Goal: Check status

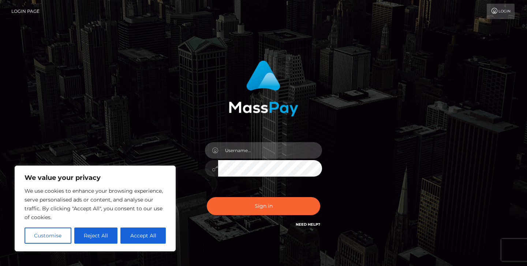
type input "jeremyfeist"
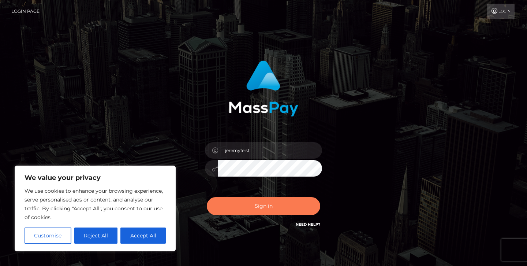
click at [289, 204] on button "Sign in" at bounding box center [263, 206] width 113 height 18
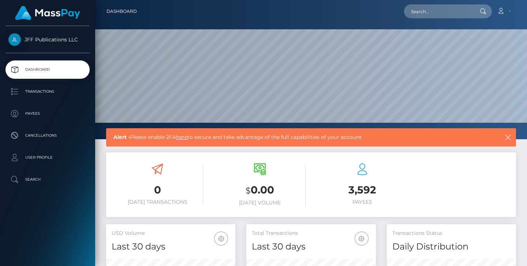
scroll to position [129, 130]
click at [44, 93] on p "Transactions" at bounding box center [47, 91] width 78 height 11
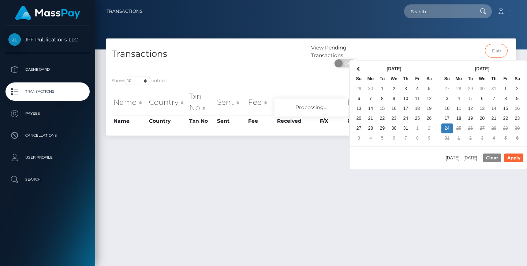
click at [496, 51] on input "text" at bounding box center [496, 51] width 23 height 14
click at [514, 159] on button "Apply" at bounding box center [513, 157] width 19 height 9
type input "08/21/2025 - 08/24/2025"
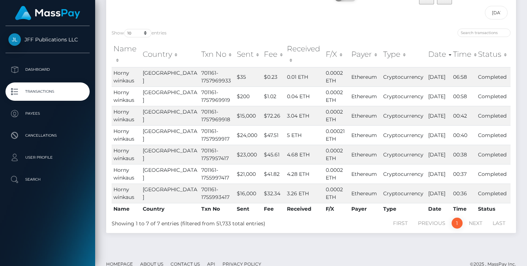
scroll to position [66, 0]
click at [200, 67] on td "701161-1757969933" at bounding box center [218, 76] width 36 height 19
copy td "701161"
click at [311, 17] on div "Transactions" at bounding box center [208, 0] width 205 height 45
